Goal: Task Accomplishment & Management: Manage account settings

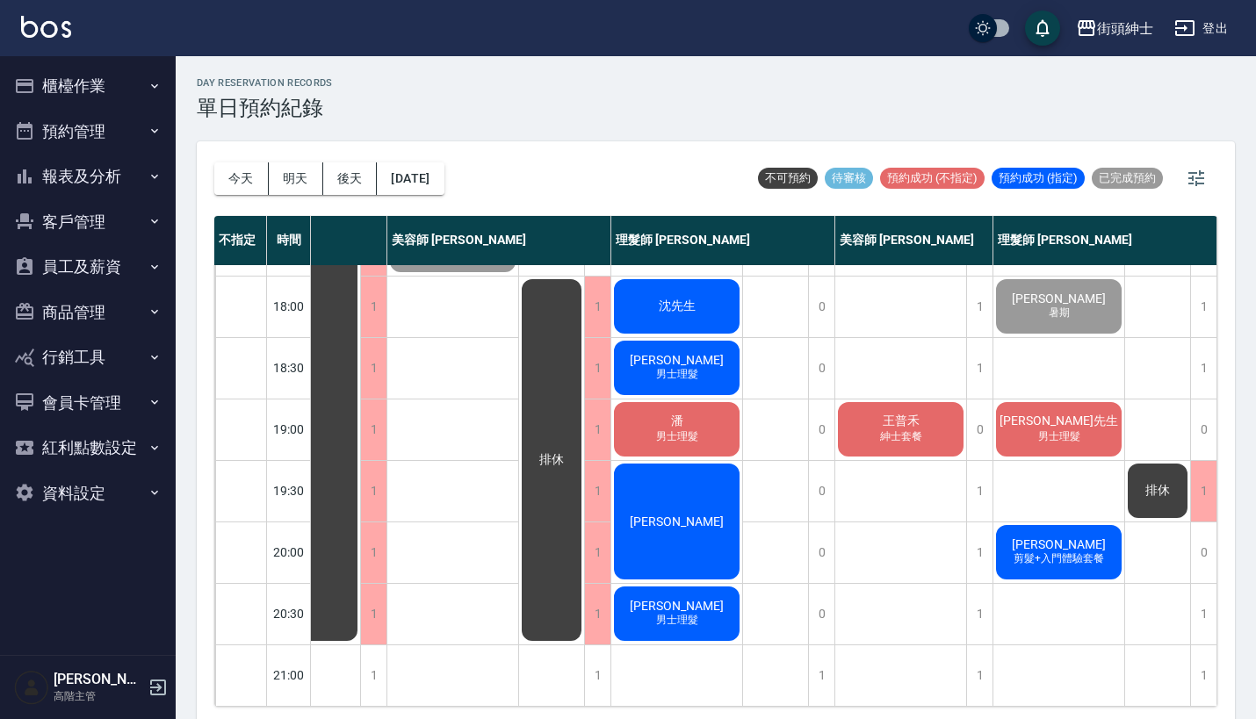
scroll to position [864, 90]
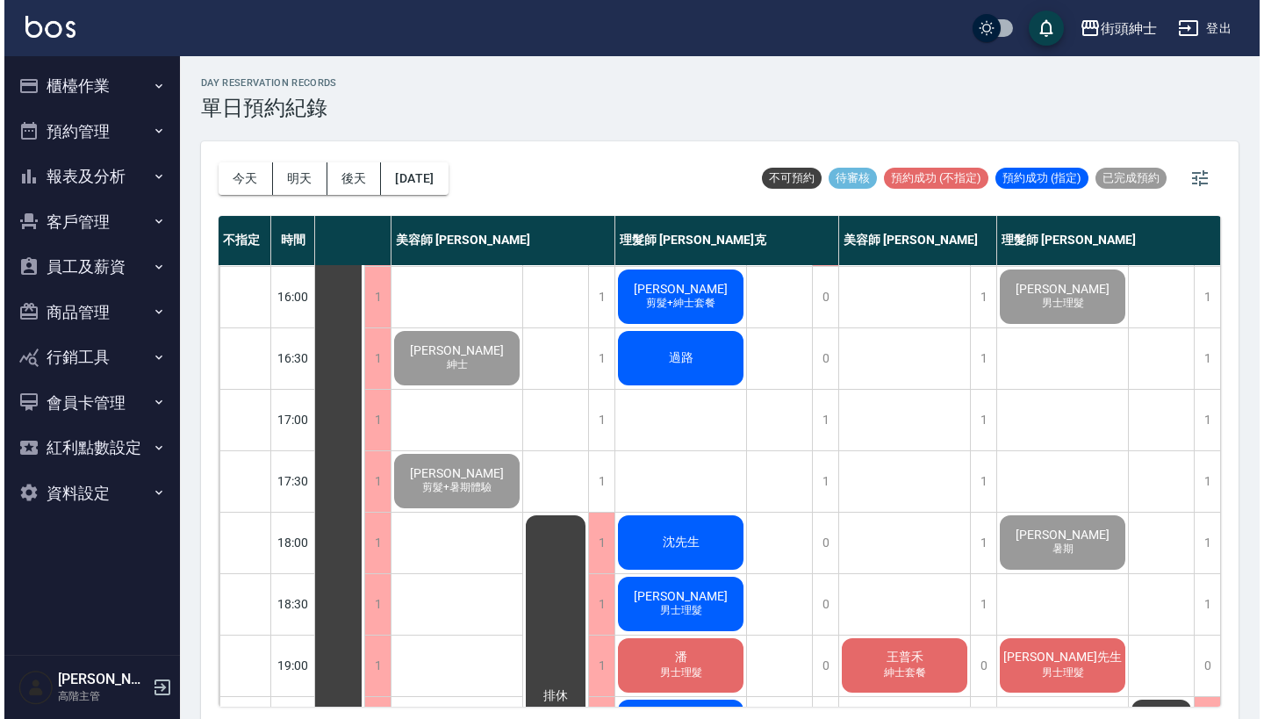
scroll to position [695, 90]
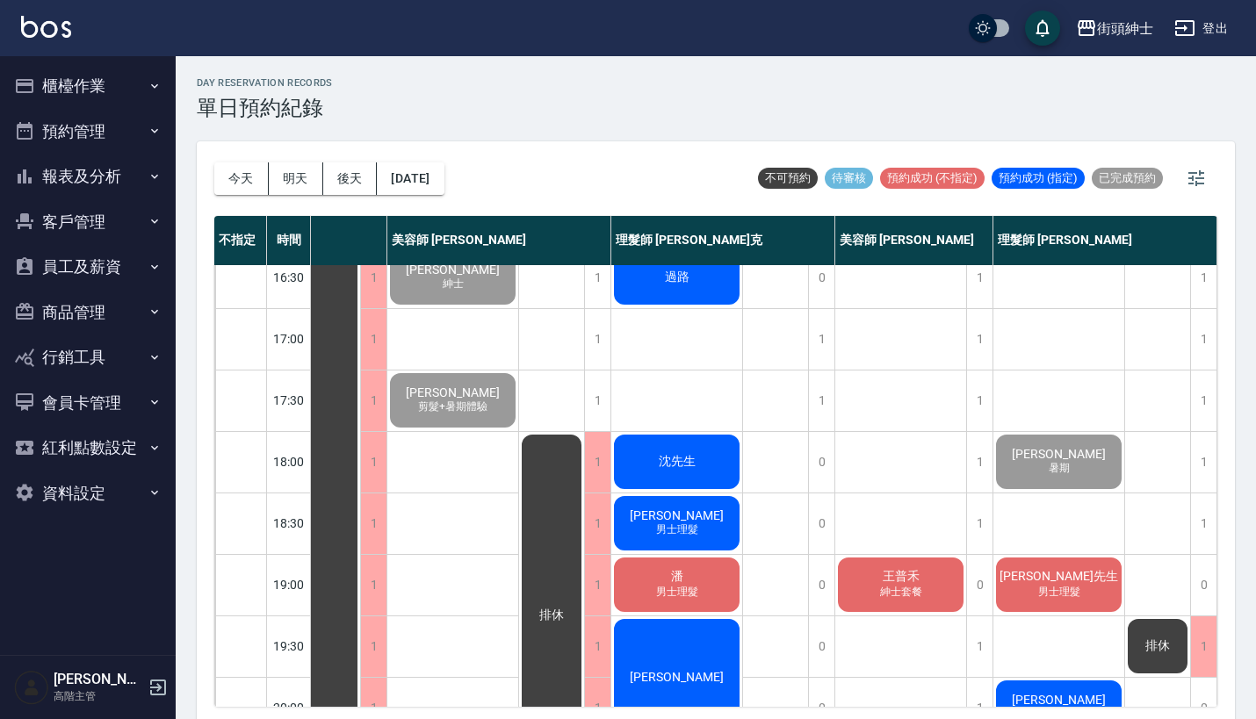
click at [895, 584] on span "王普禾" at bounding box center [901, 577] width 44 height 16
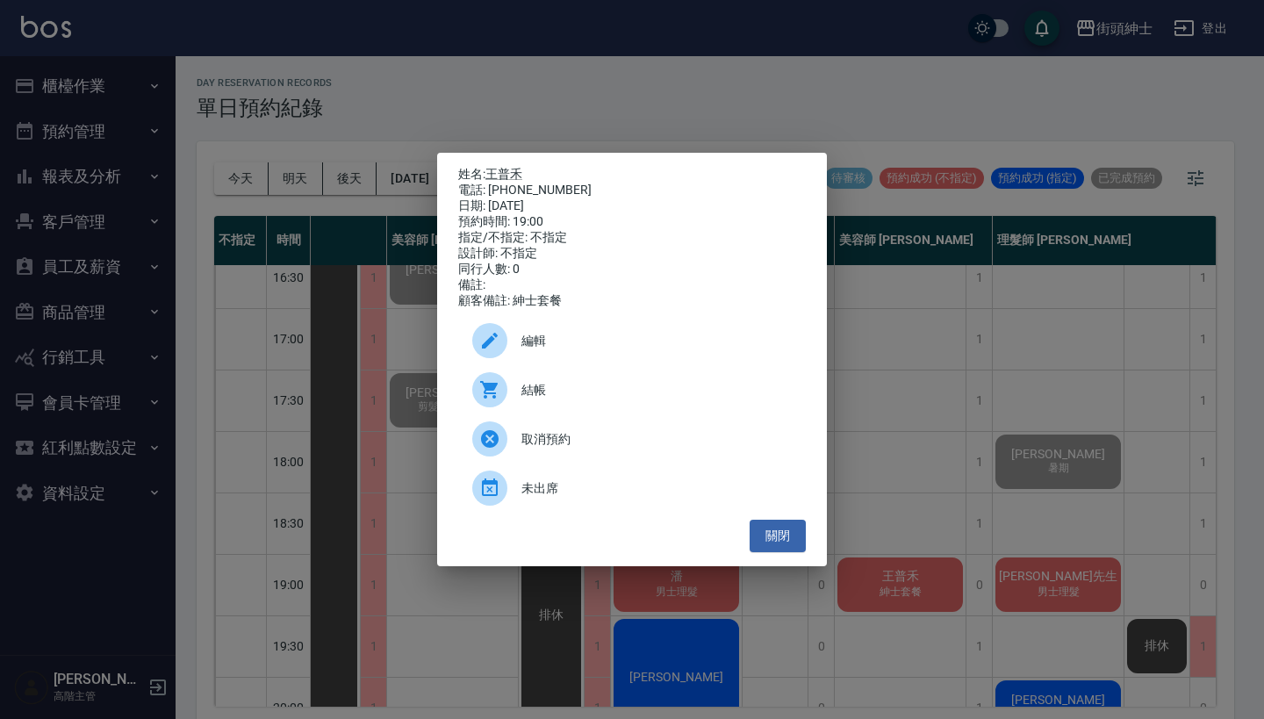
click at [697, 397] on span "結帳" at bounding box center [657, 390] width 270 height 18
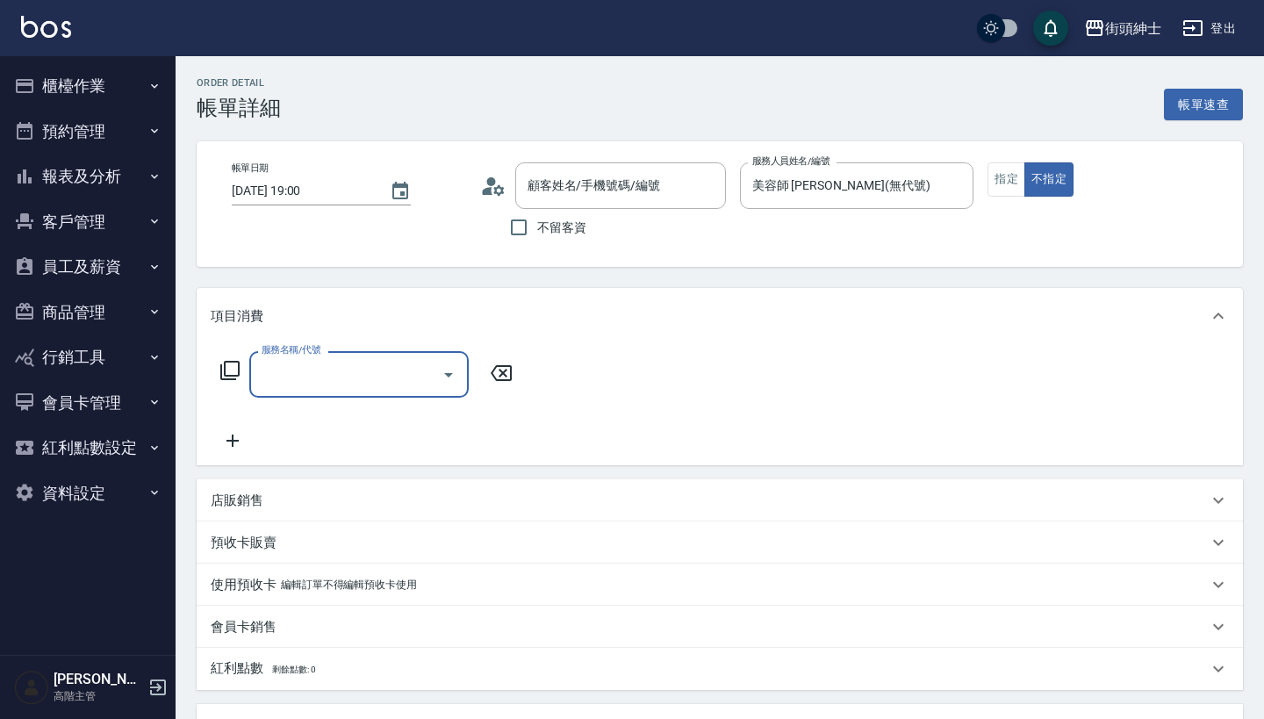
type input "[PERSON_NAME]/0938471122/null"
click at [353, 342] on div "項目消費" at bounding box center [720, 316] width 1047 height 56
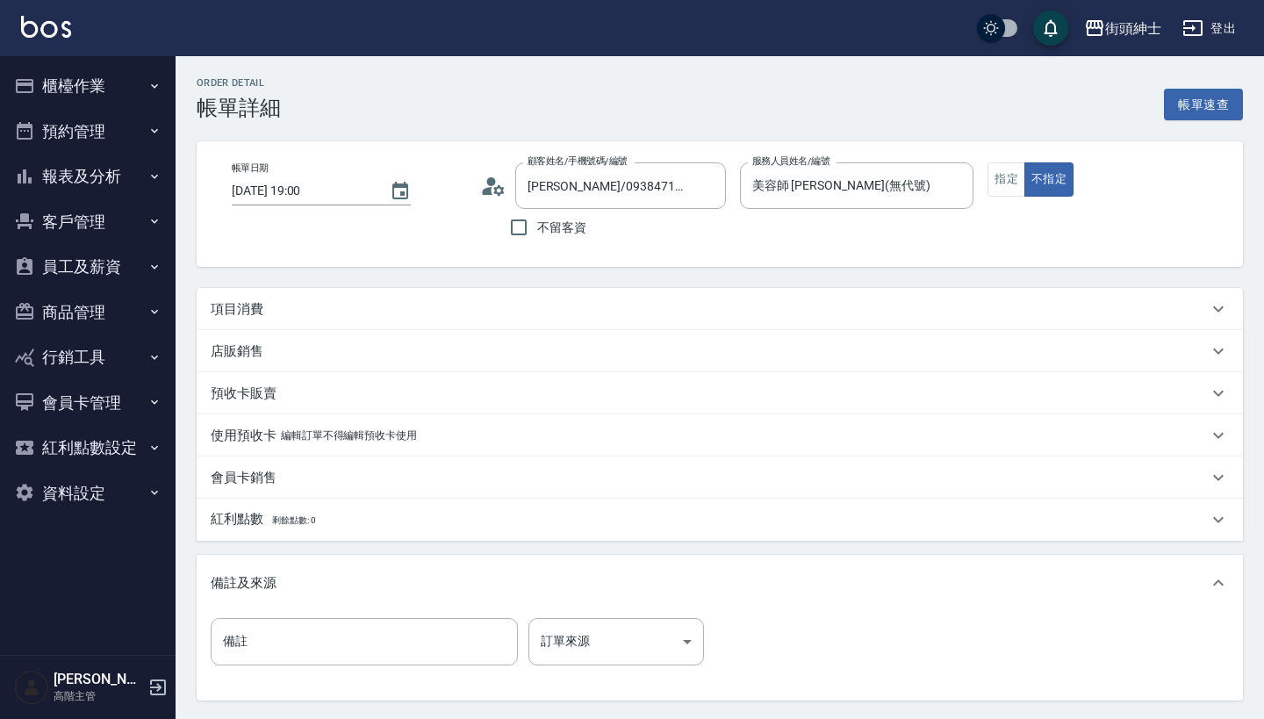
click at [353, 360] on div "店販銷售" at bounding box center [710, 351] width 998 height 18
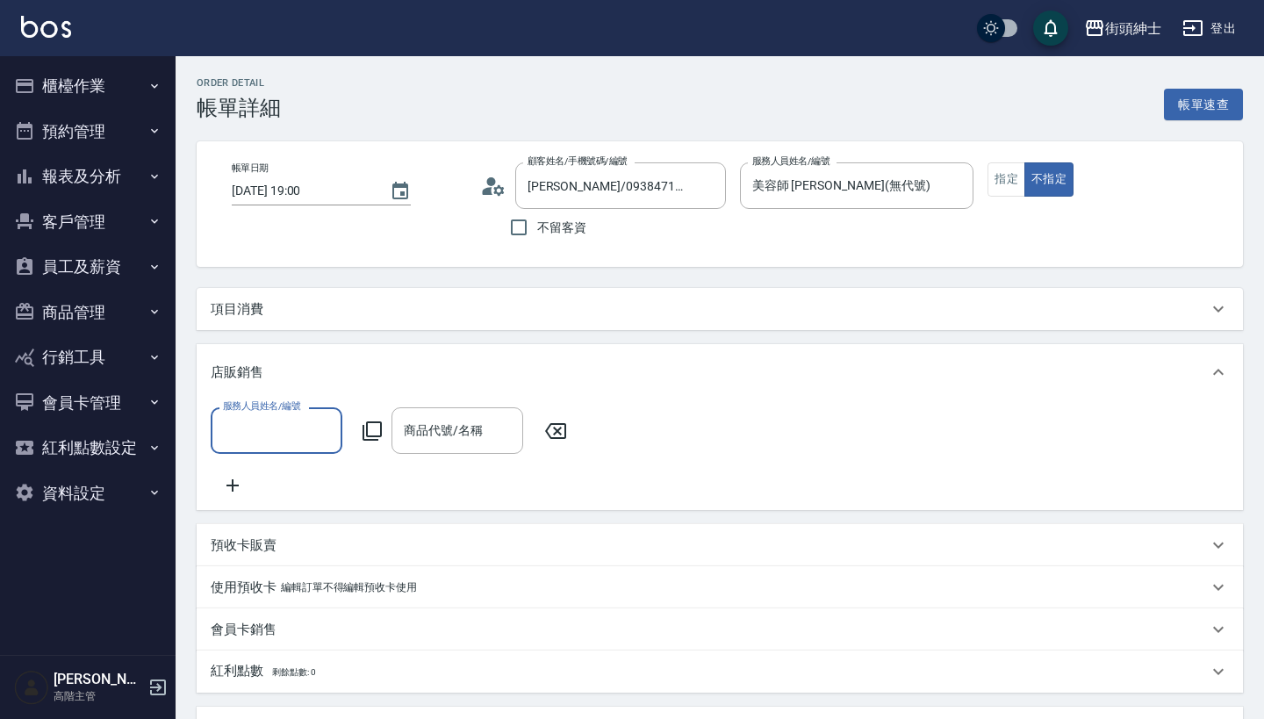
click at [364, 316] on div "項目消費" at bounding box center [710, 309] width 998 height 18
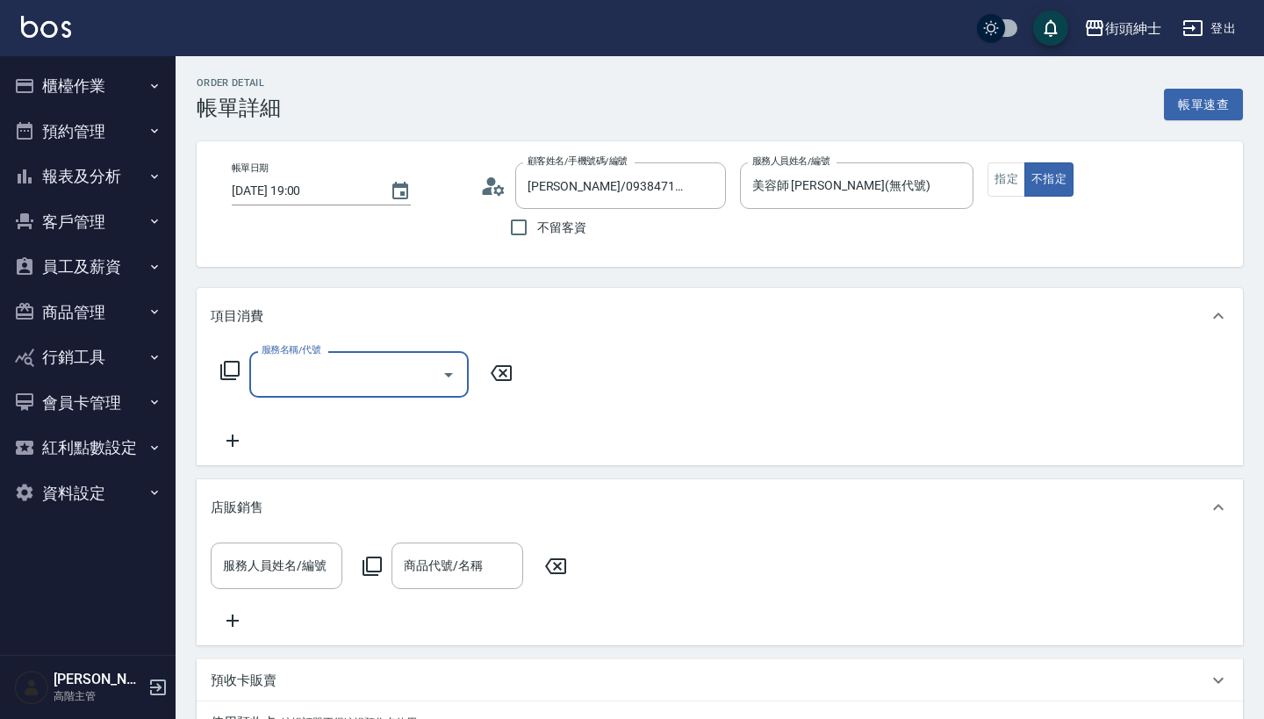
click at [328, 400] on div "服務名稱/代號 服務名稱/代號" at bounding box center [367, 401] width 313 height 100
click at [349, 385] on input "服務名稱/代號" at bounding box center [345, 374] width 177 height 31
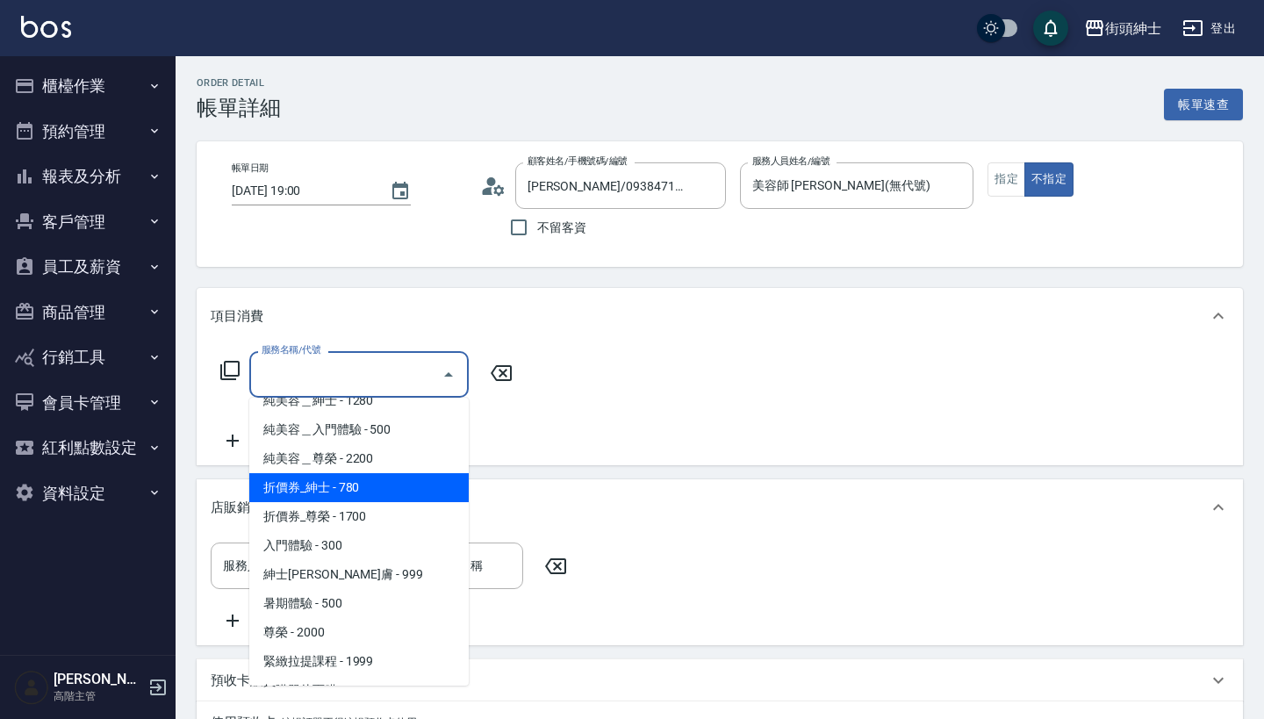
scroll to position [22, 0]
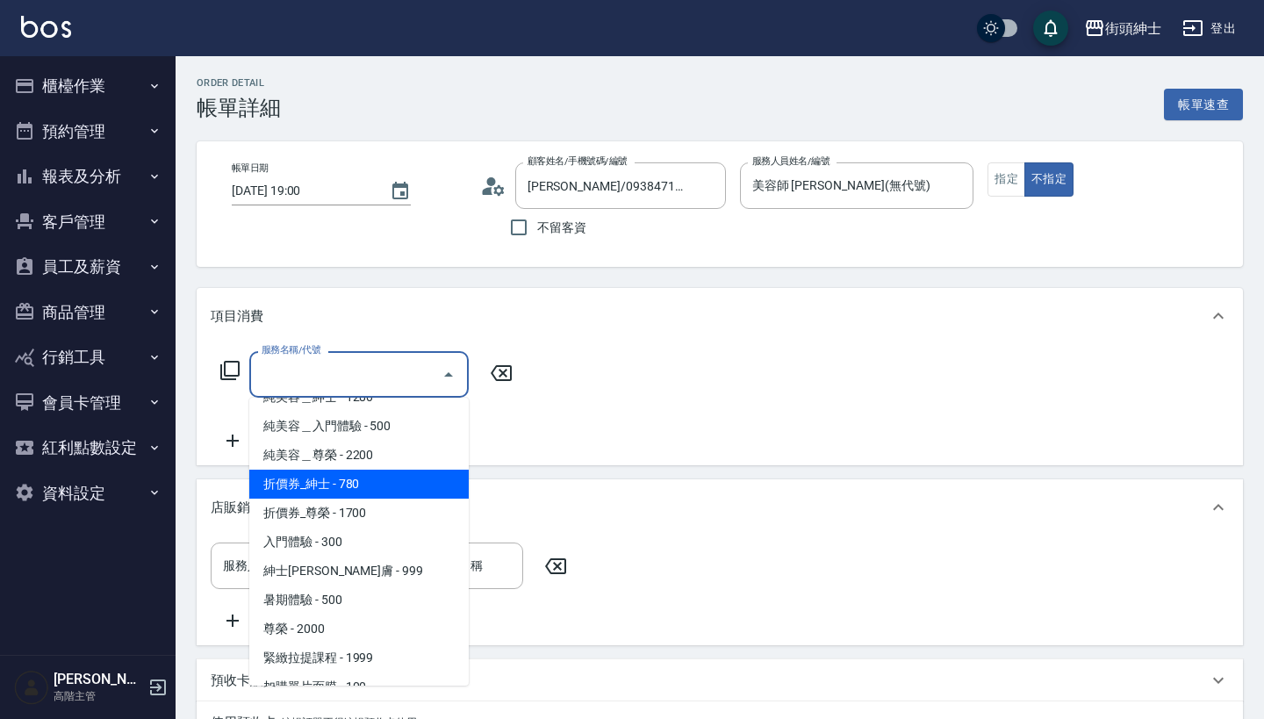
click at [358, 492] on span "折價券_紳士 - 780" at bounding box center [359, 484] width 220 height 29
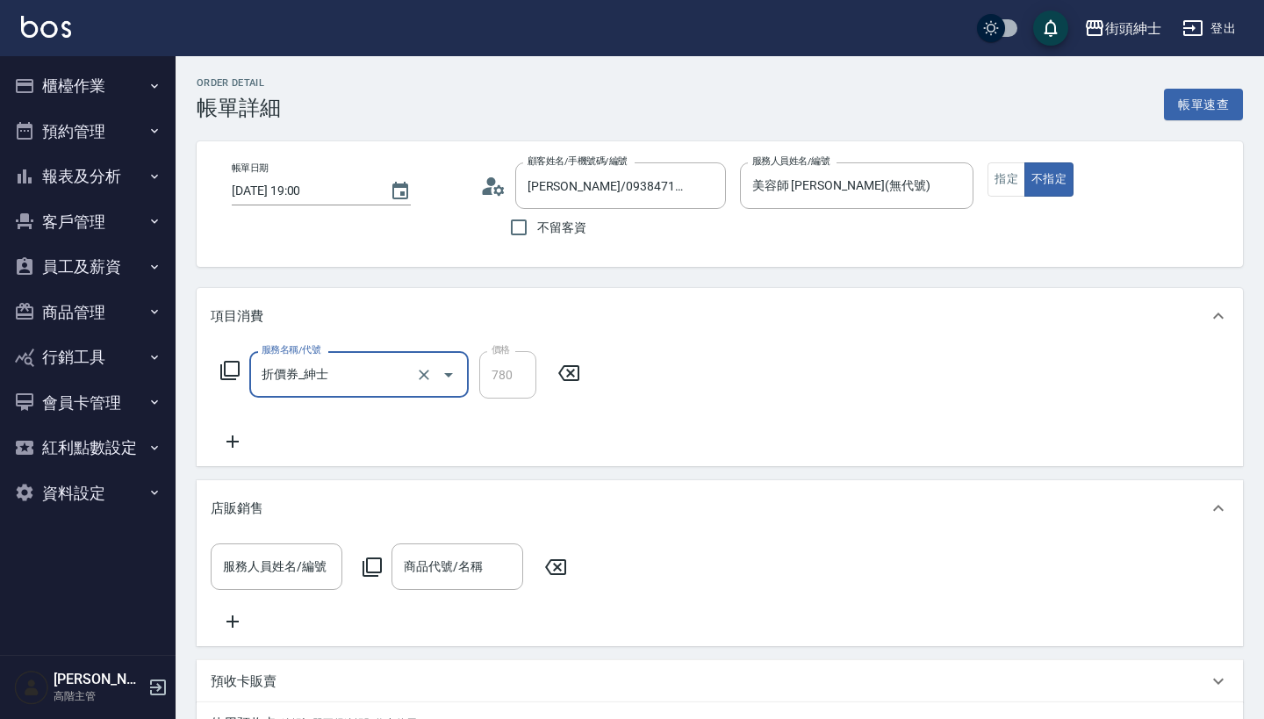
type input "折價券_紳士"
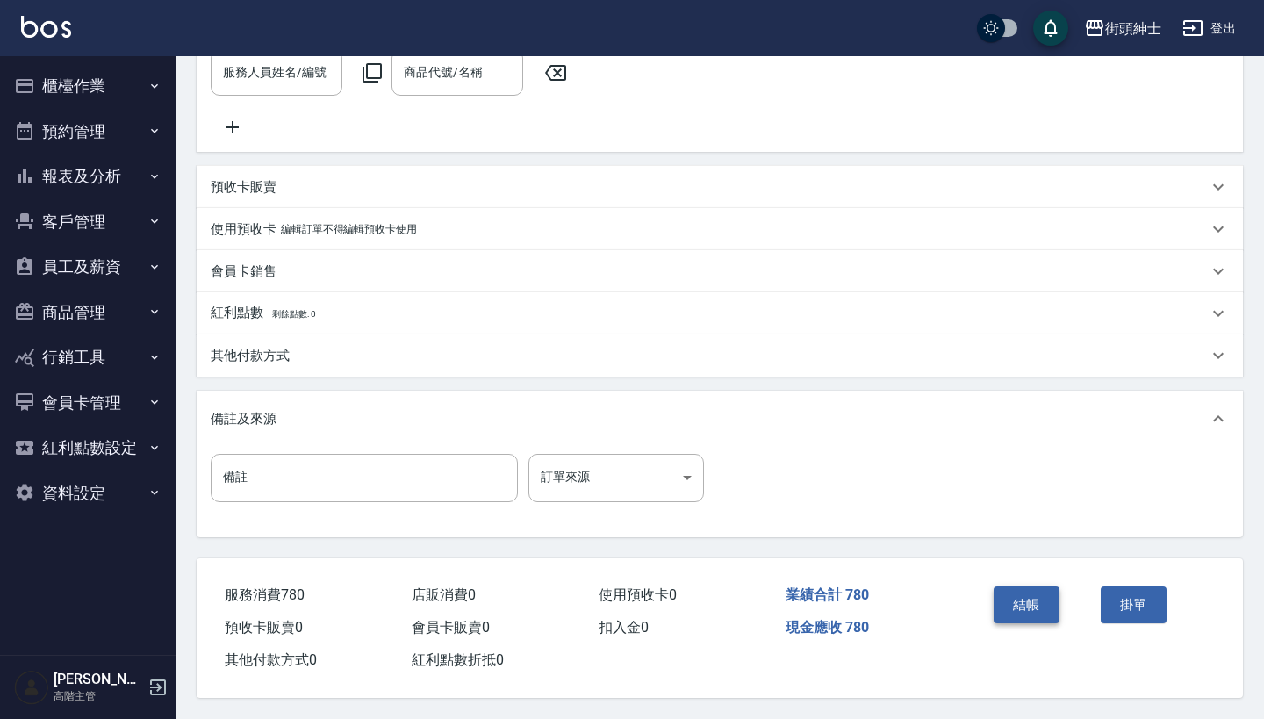
scroll to position [515, 0]
click at [1035, 598] on button "結帳" at bounding box center [1027, 605] width 66 height 37
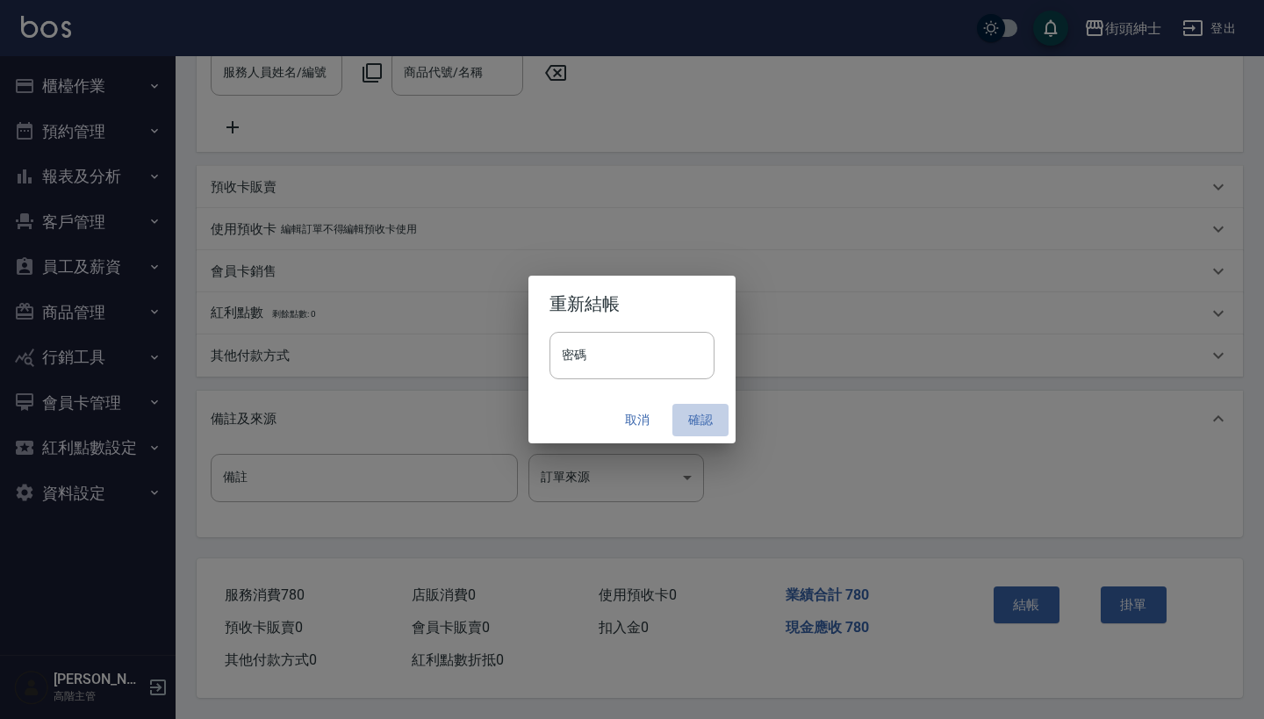
click at [699, 414] on button "確認" at bounding box center [701, 420] width 56 height 32
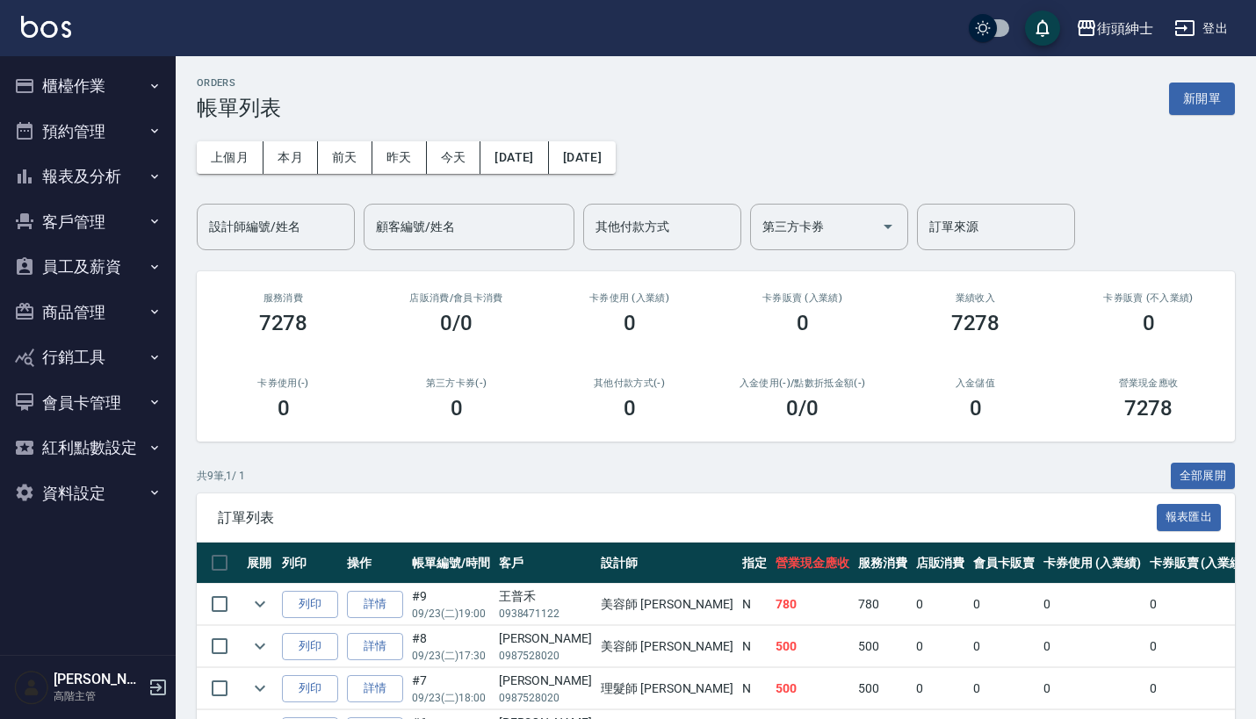
click at [137, 133] on button "預約管理" at bounding box center [88, 132] width 162 height 46
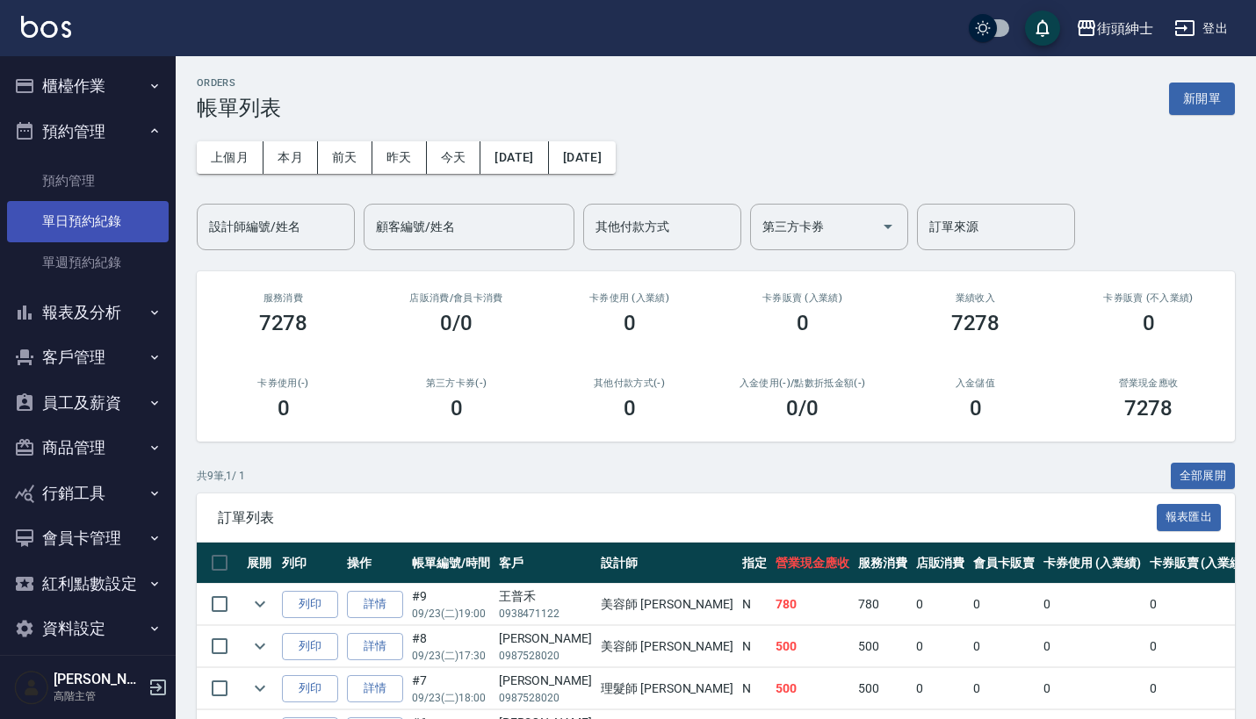
click at [117, 220] on link "單日預約紀錄" at bounding box center [88, 221] width 162 height 40
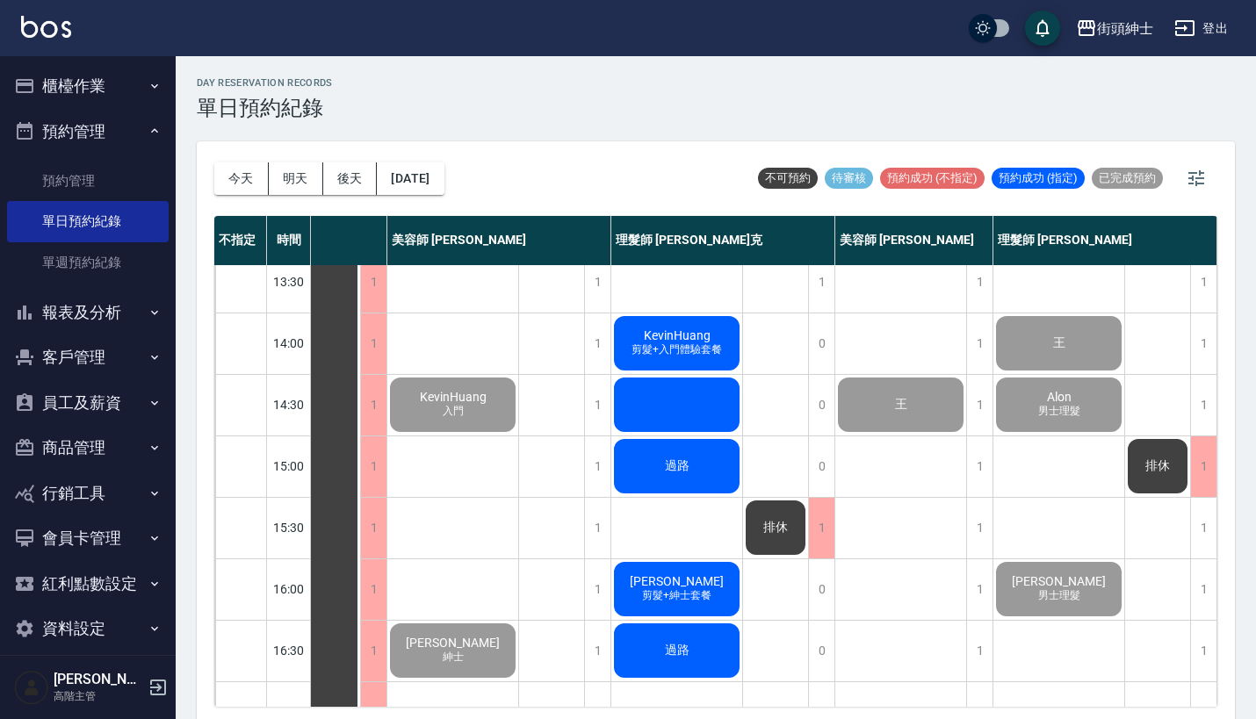
scroll to position [313, 90]
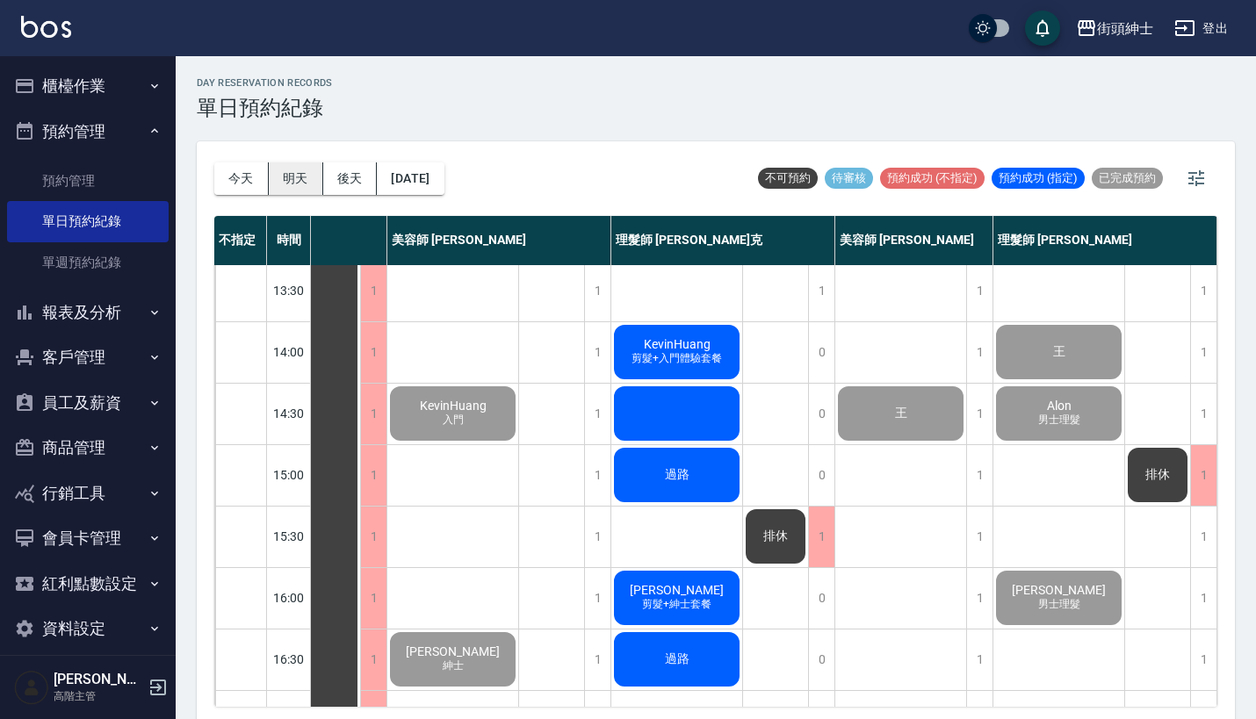
click at [300, 187] on button "明天" at bounding box center [296, 178] width 54 height 32
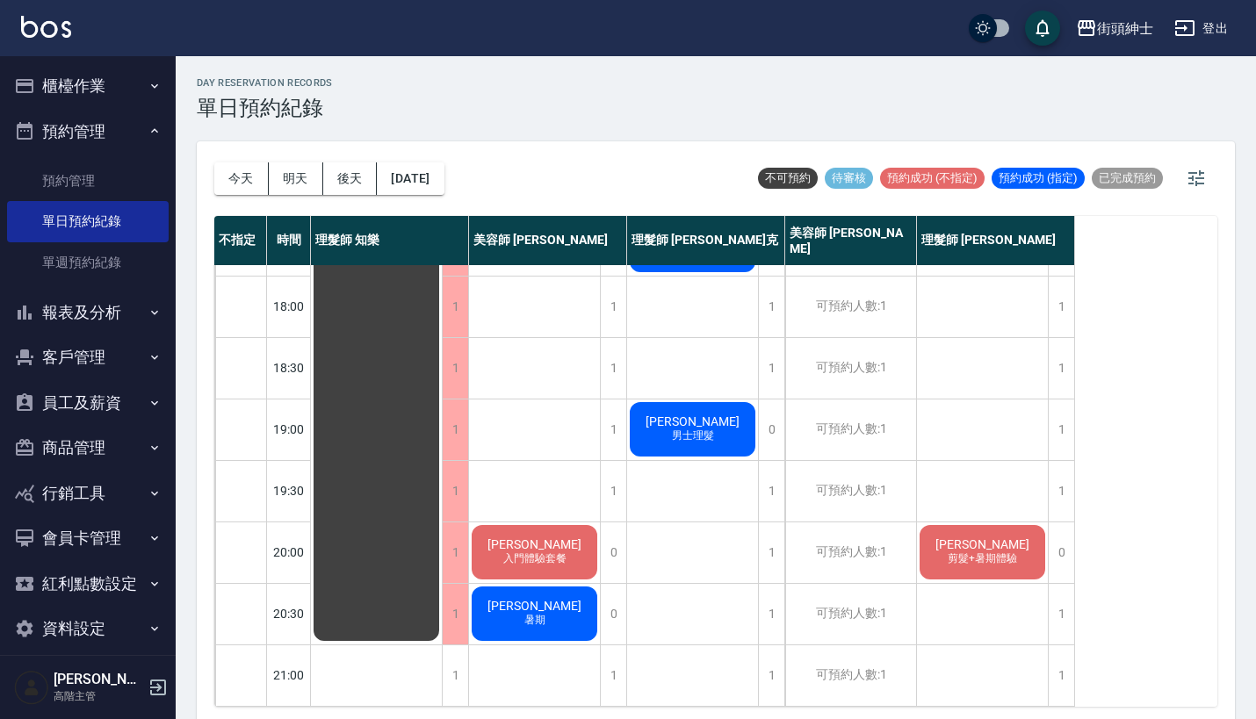
scroll to position [864, 0]
click at [418, 179] on button "[DATE]" at bounding box center [410, 178] width 67 height 32
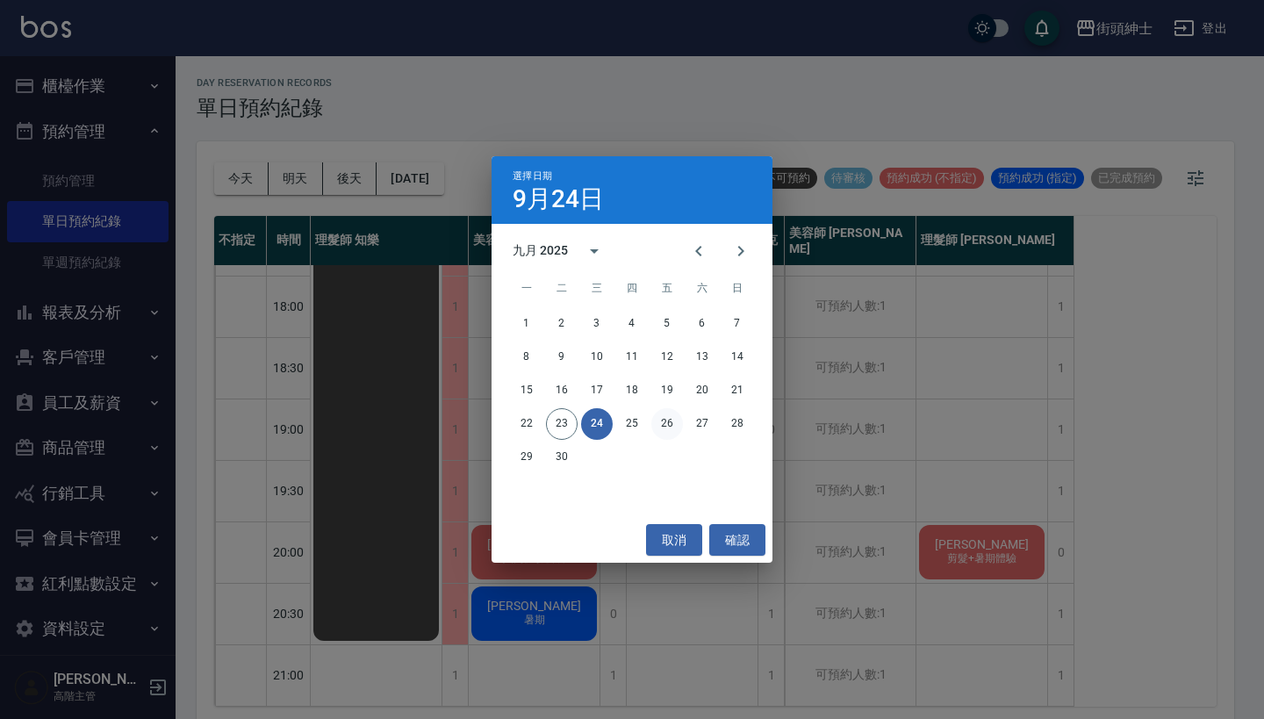
click at [668, 430] on button "26" at bounding box center [668, 424] width 32 height 32
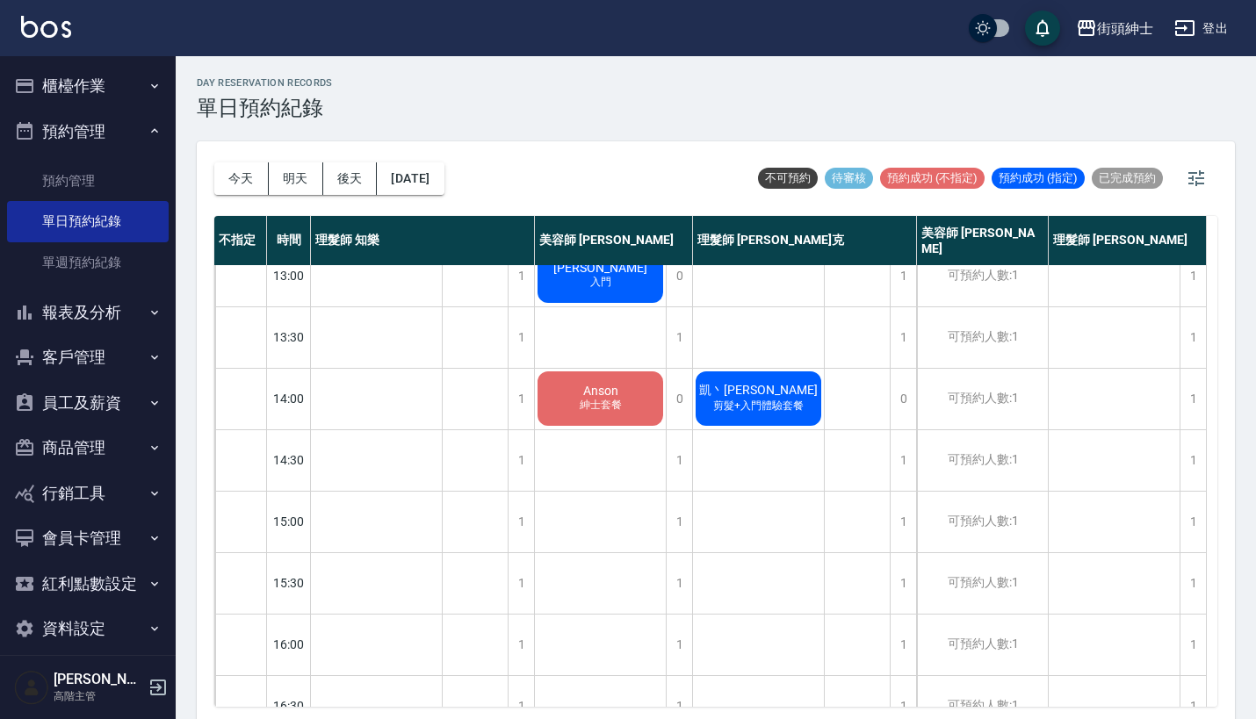
scroll to position [260, 0]
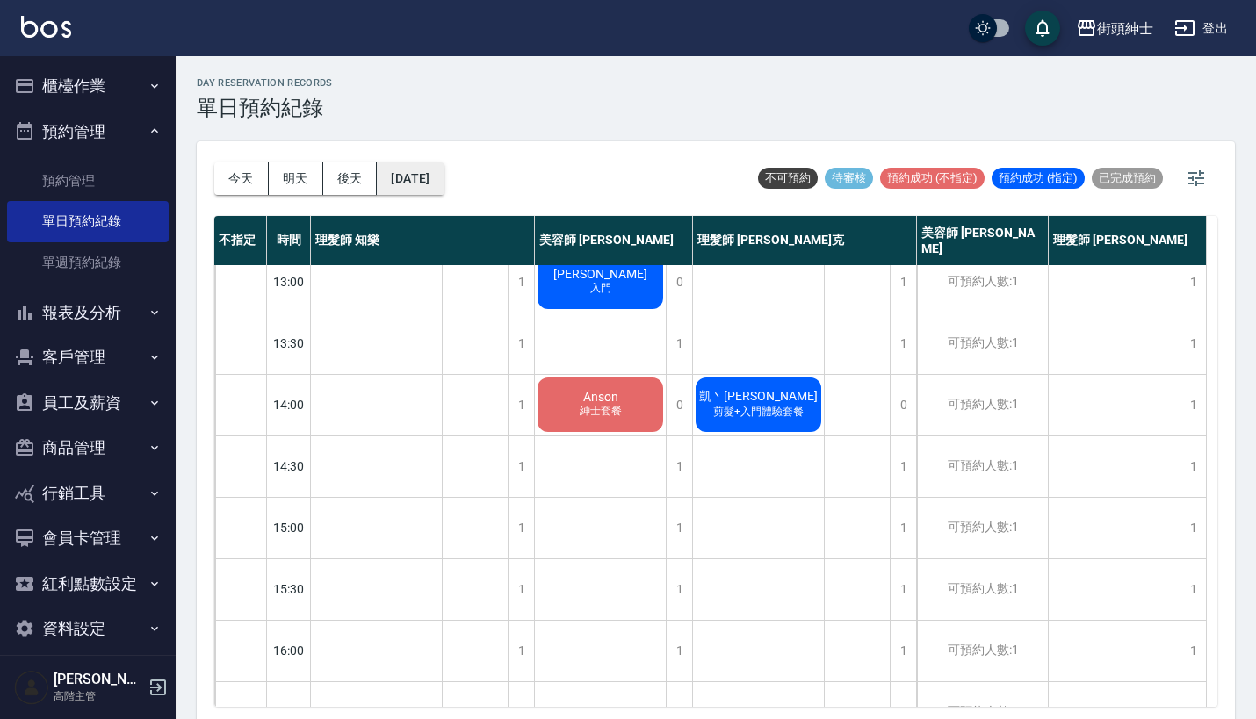
click at [430, 176] on button "[DATE]" at bounding box center [410, 178] width 67 height 32
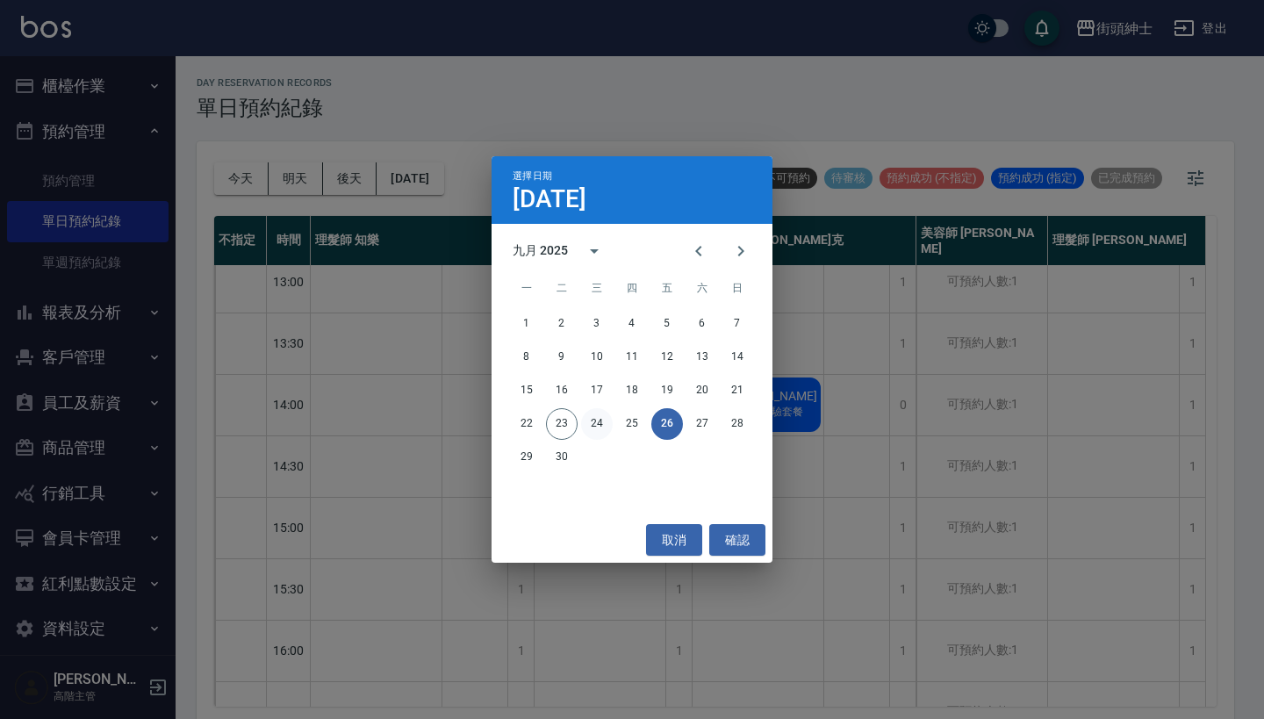
click at [602, 423] on button "24" at bounding box center [597, 424] width 32 height 32
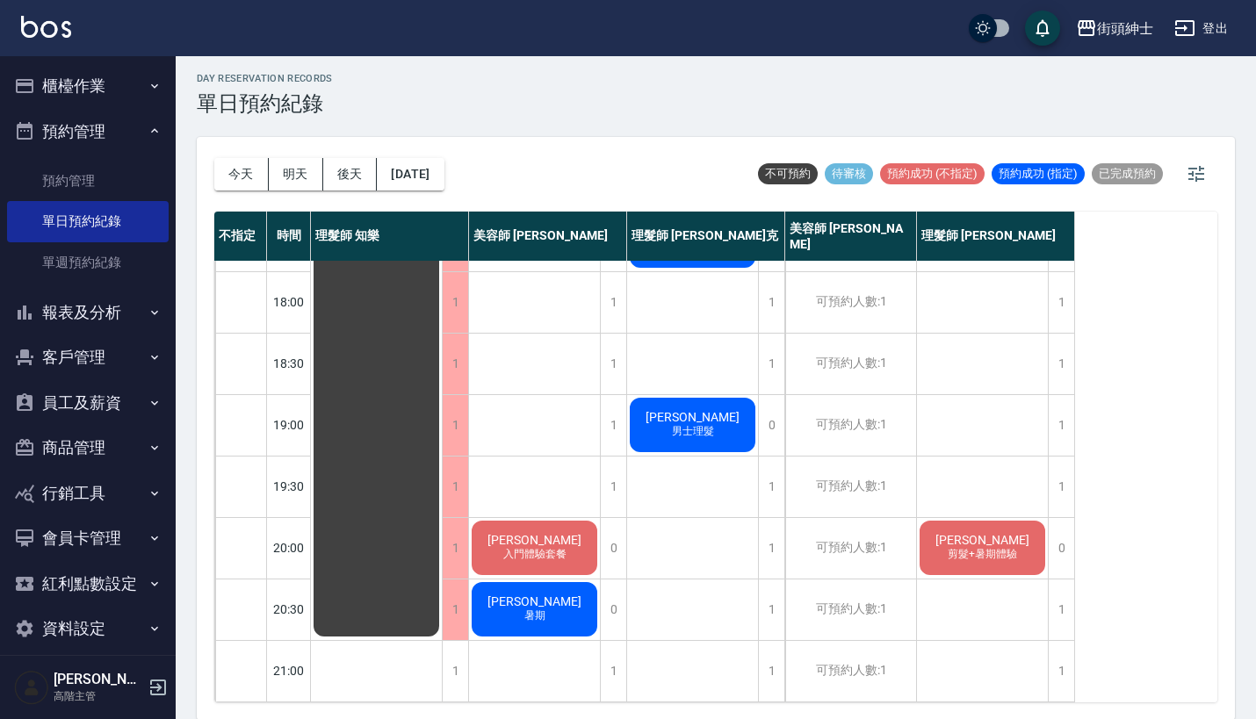
scroll to position [864, 0]
click at [763, 530] on div "1" at bounding box center [771, 548] width 26 height 61
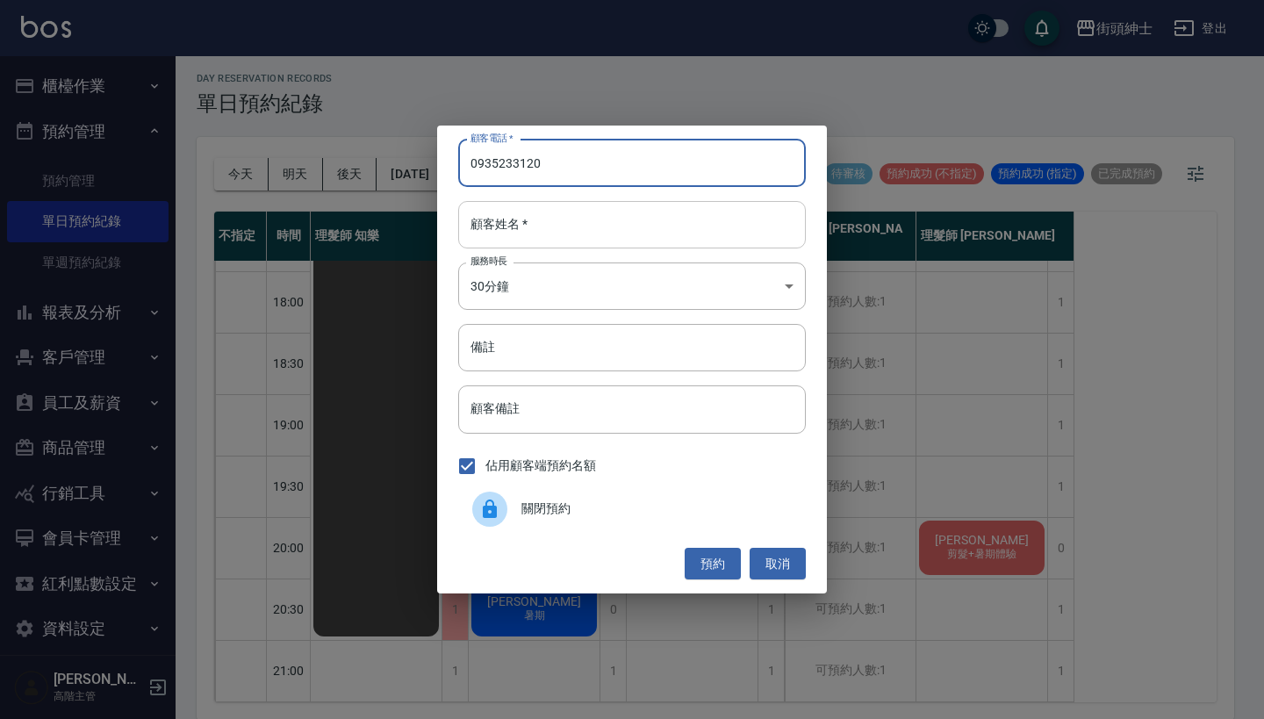
type input "0935233120"
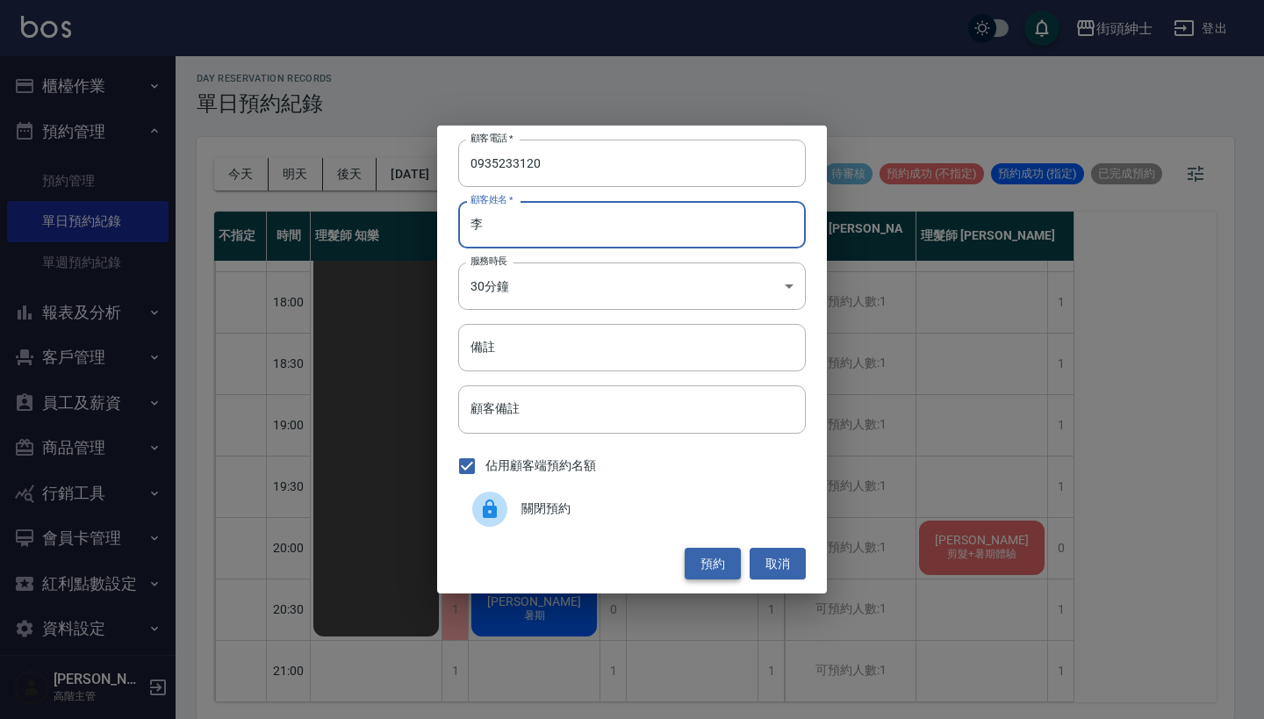
type input "李"
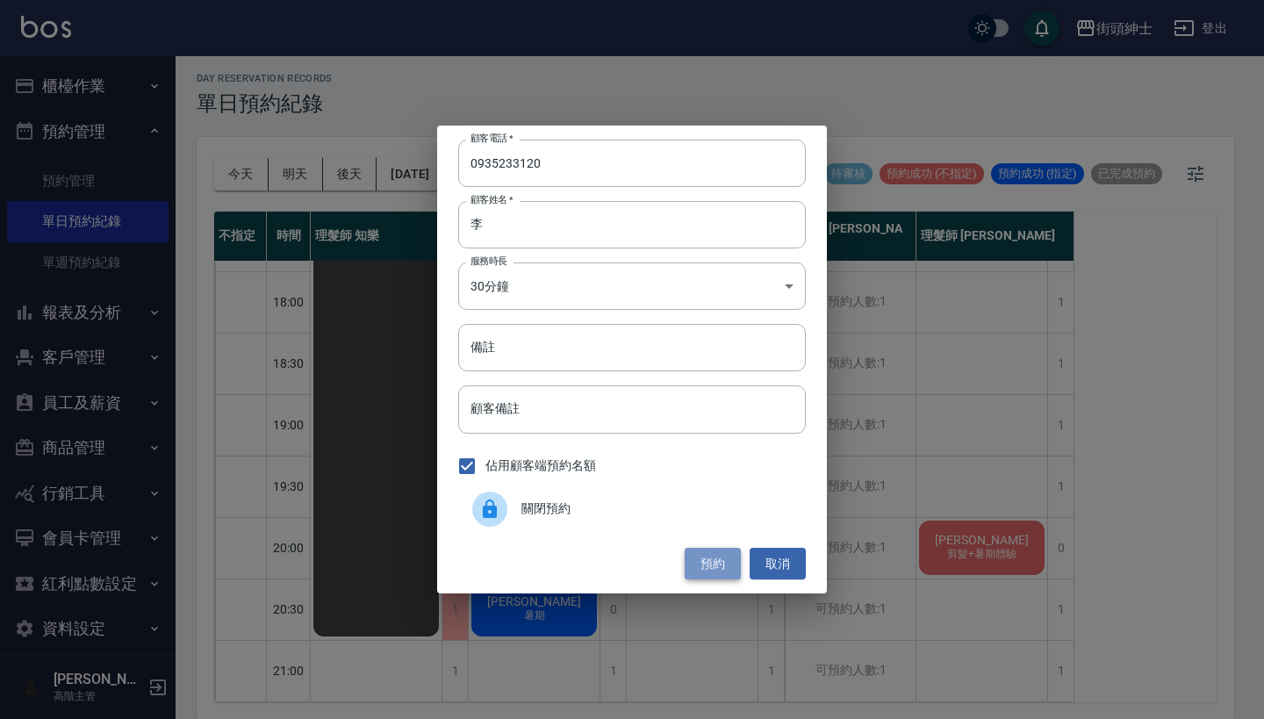
click at [725, 557] on button "預約" at bounding box center [713, 564] width 56 height 32
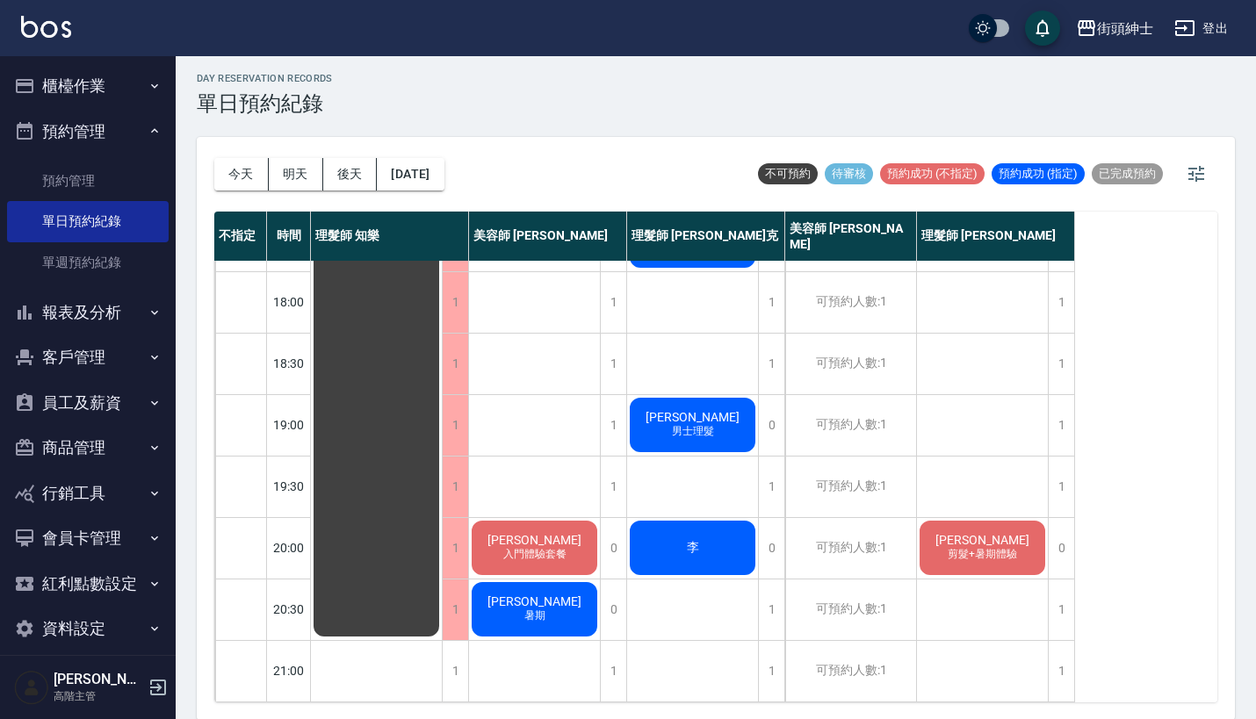
click at [671, 523] on div "李" at bounding box center [692, 548] width 131 height 60
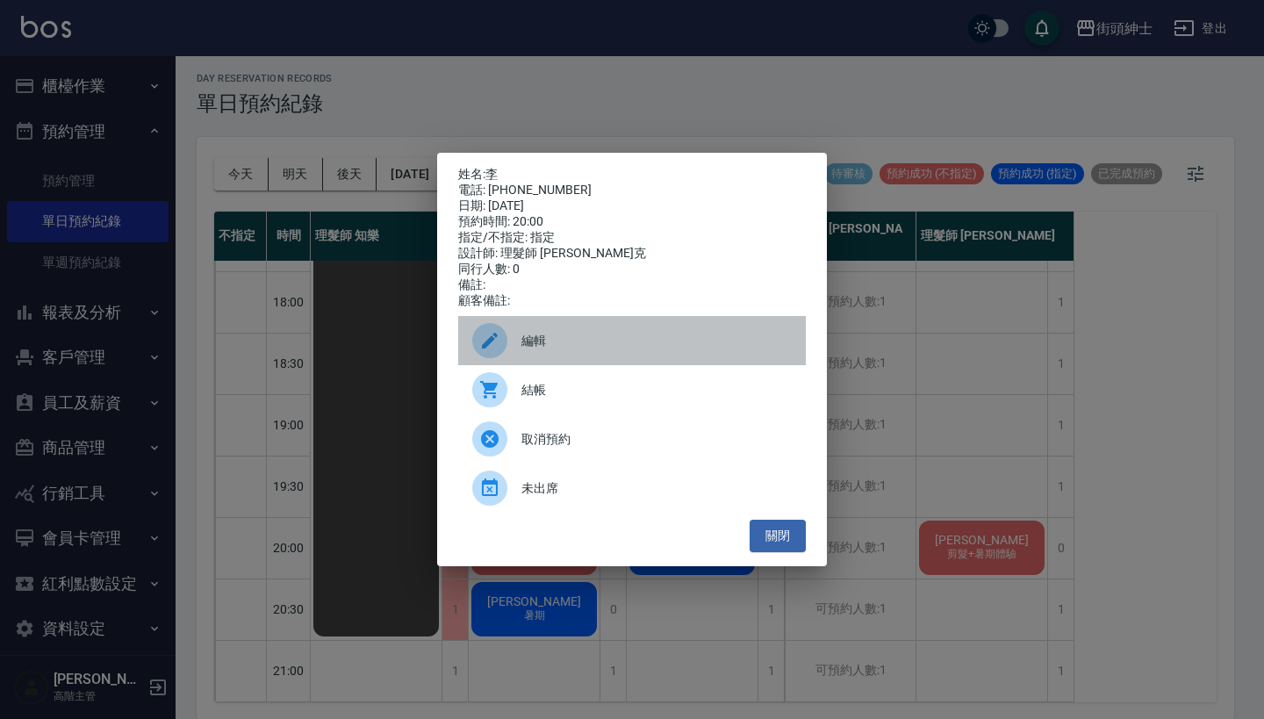
click at [636, 346] on span "編輯" at bounding box center [657, 341] width 270 height 18
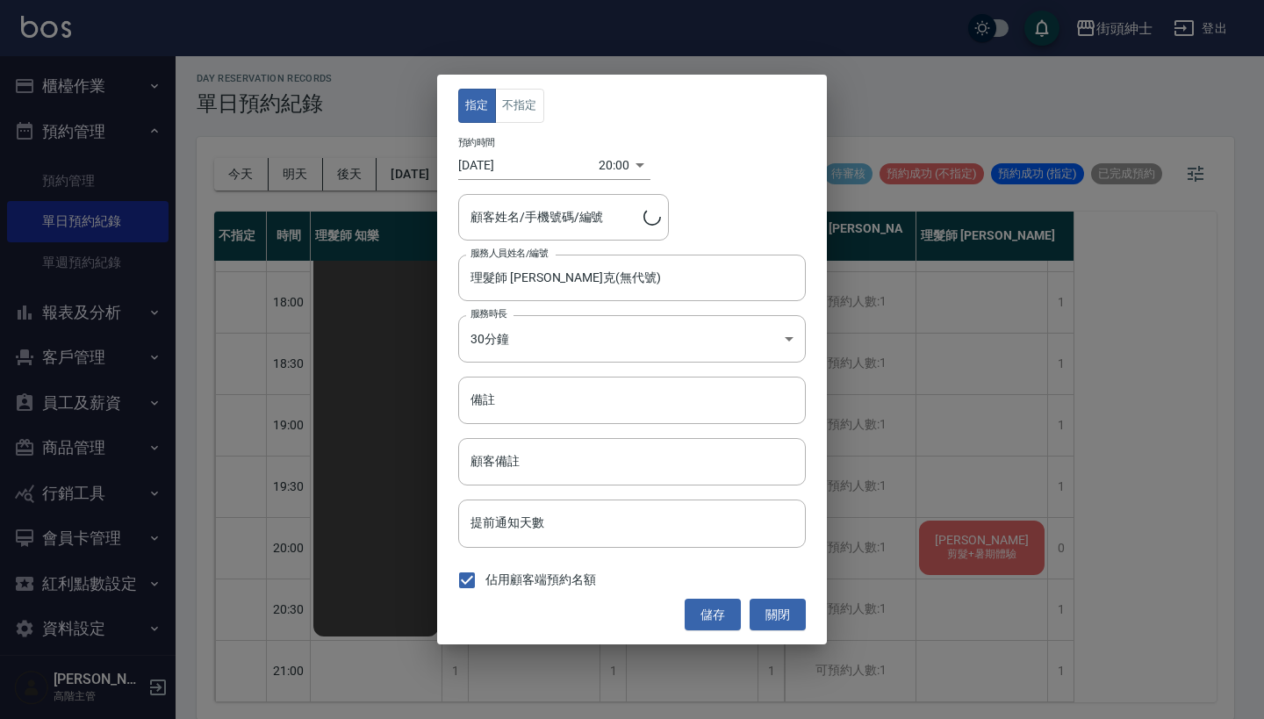
type input "[PERSON_NAME]/0935233120"
click at [519, 101] on button "不指定" at bounding box center [519, 106] width 49 height 34
click at [714, 612] on button "儲存" at bounding box center [713, 615] width 56 height 32
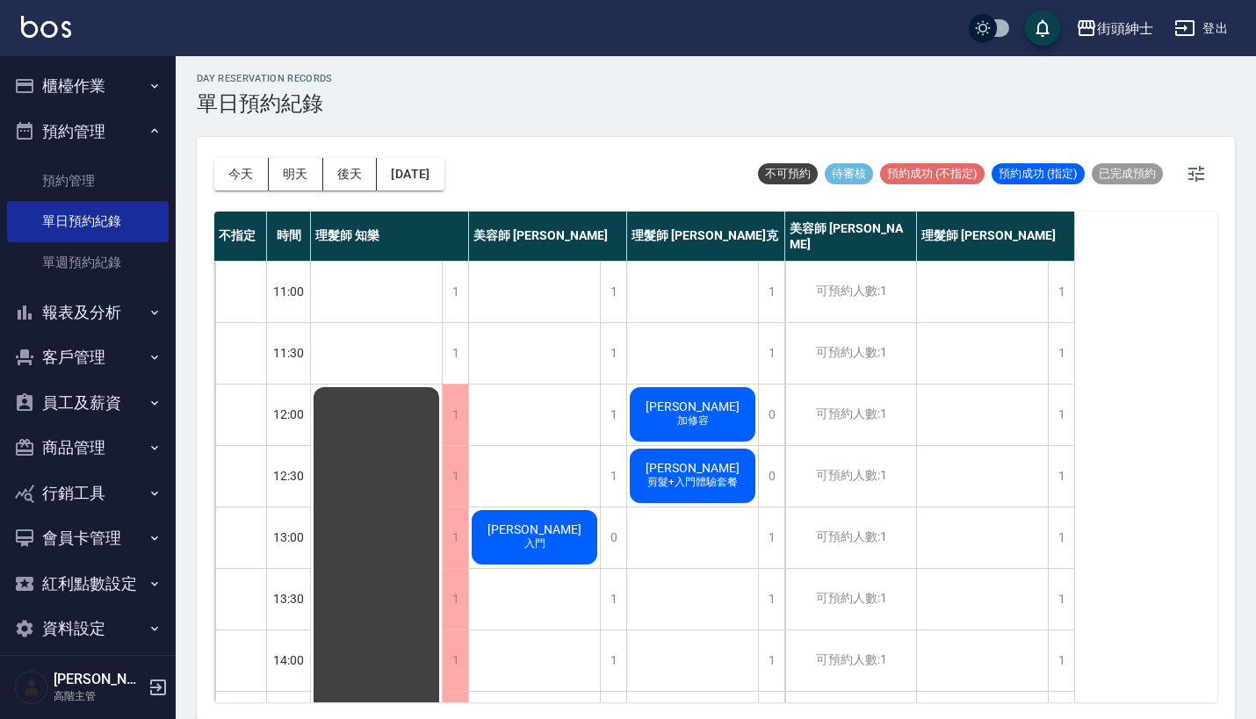
scroll to position [0, 0]
click at [228, 164] on button "今天" at bounding box center [241, 174] width 54 height 32
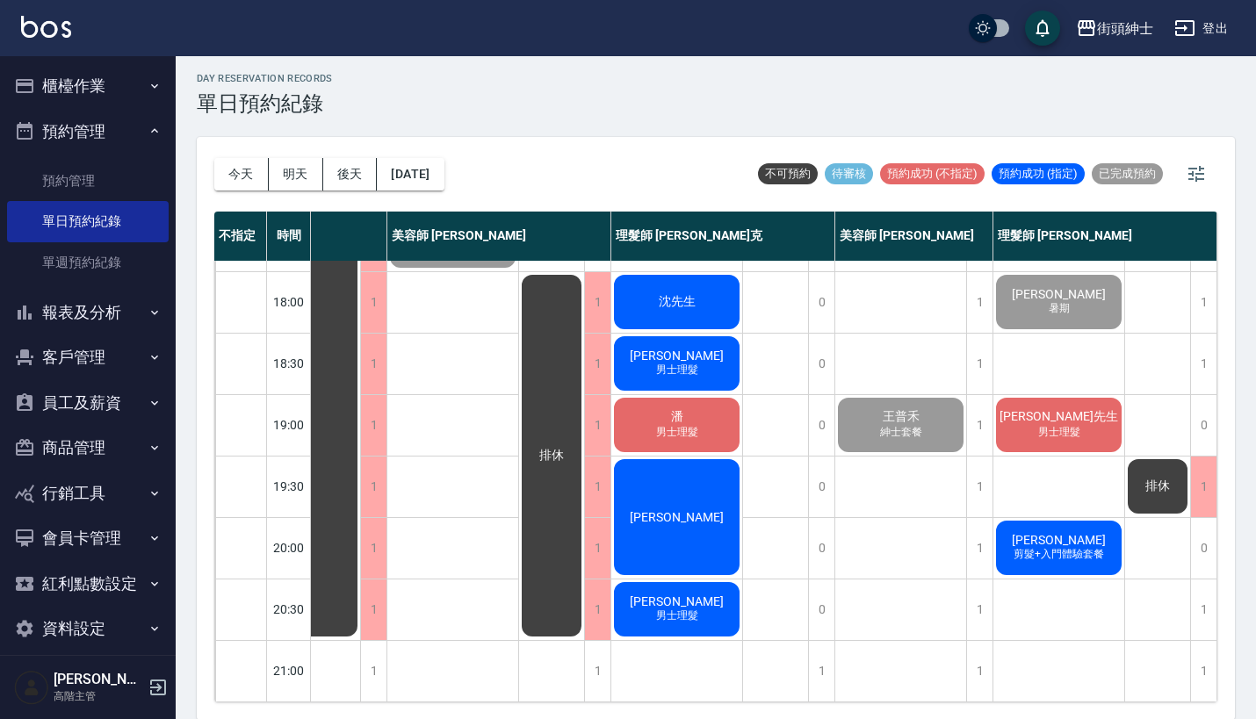
scroll to position [864, 90]
click at [296, 186] on button "明天" at bounding box center [296, 174] width 54 height 32
